Goal: Browse casually

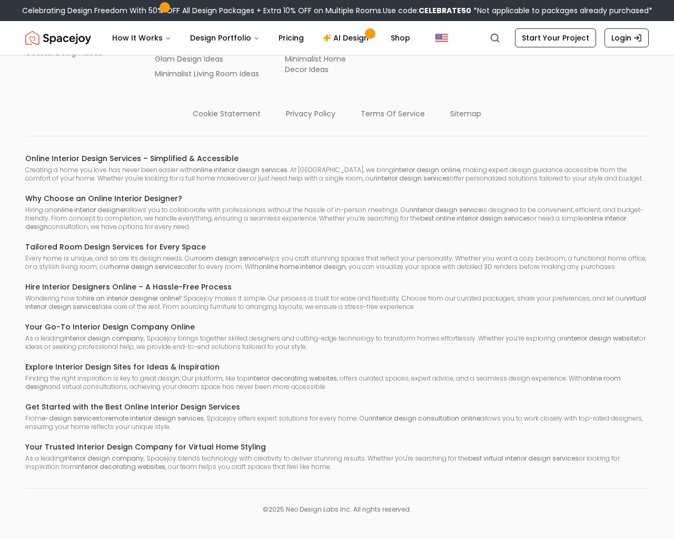
scroll to position [5751, 0]
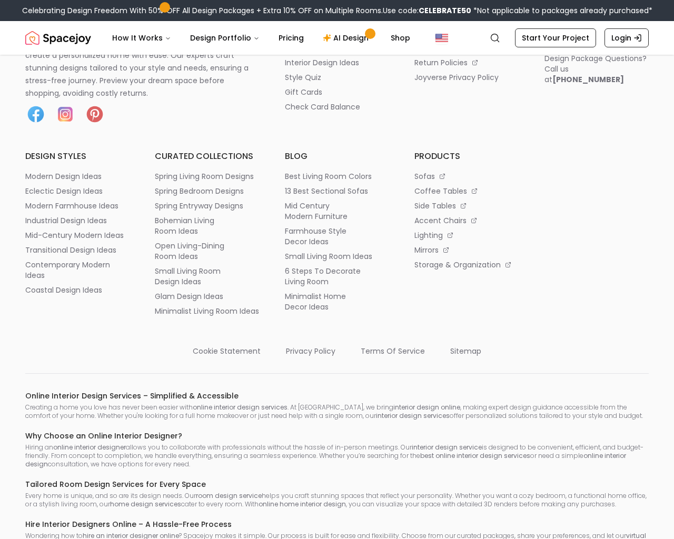
scroll to position [5500, 0]
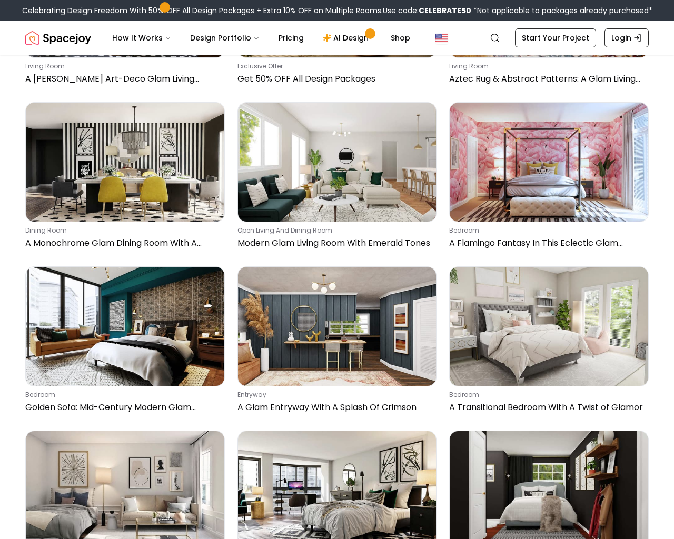
scroll to position [7638, 0]
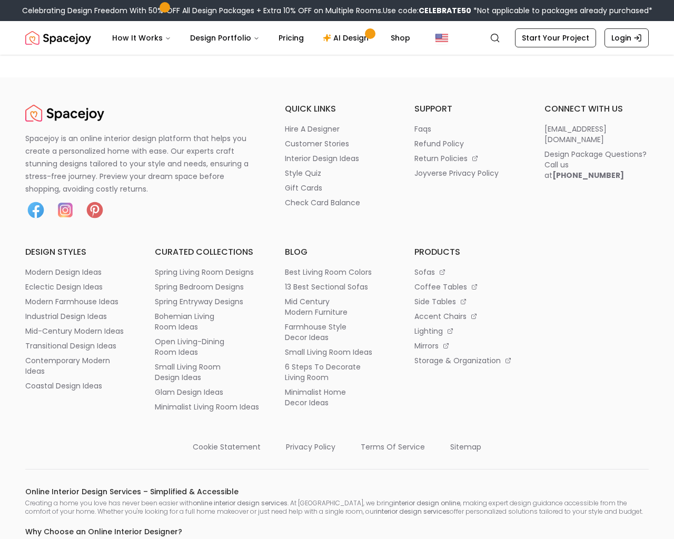
scroll to position [2292, 0]
